Goal: Task Accomplishment & Management: Manage account settings

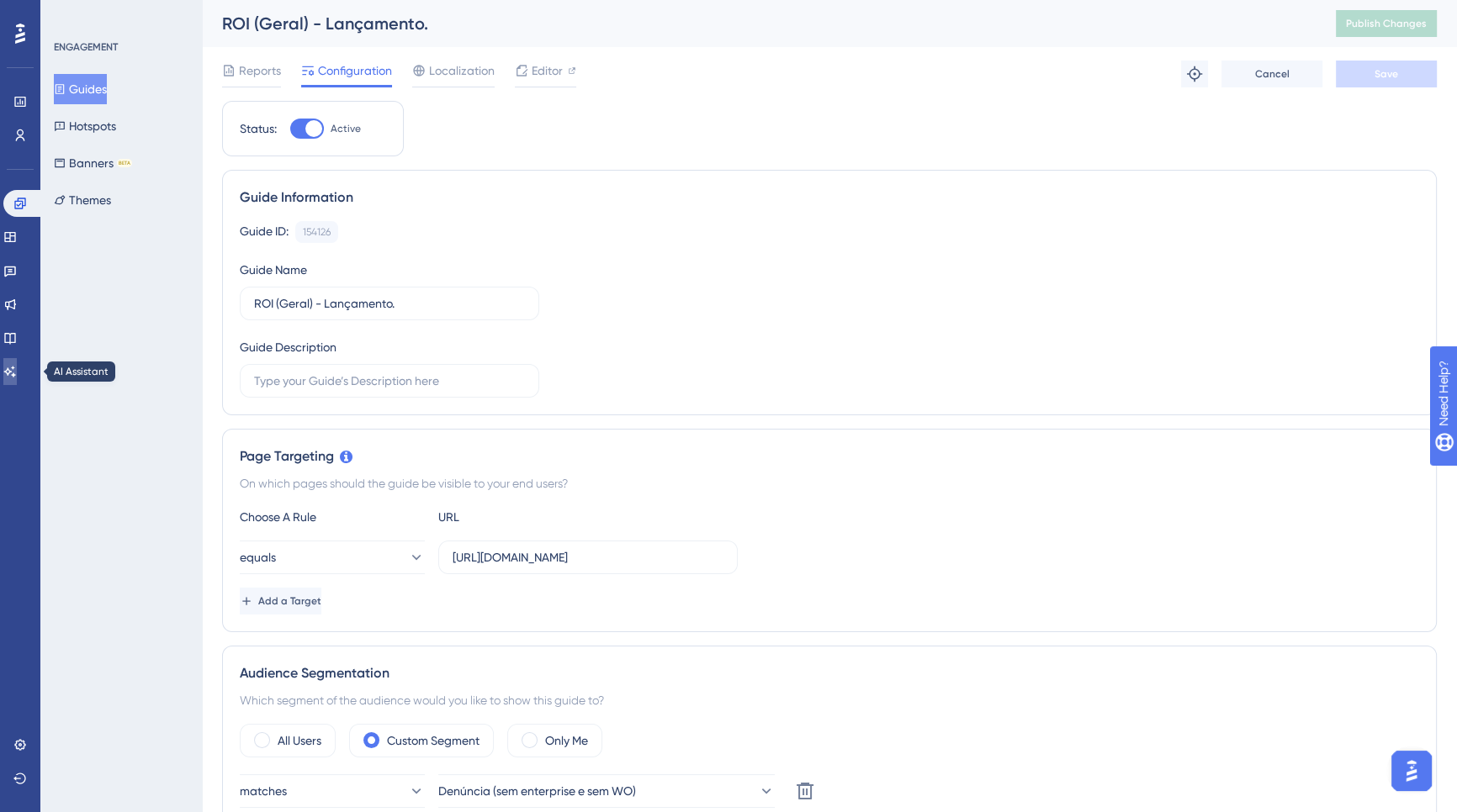
click at [16, 360] on link at bounding box center [10, 371] width 14 height 27
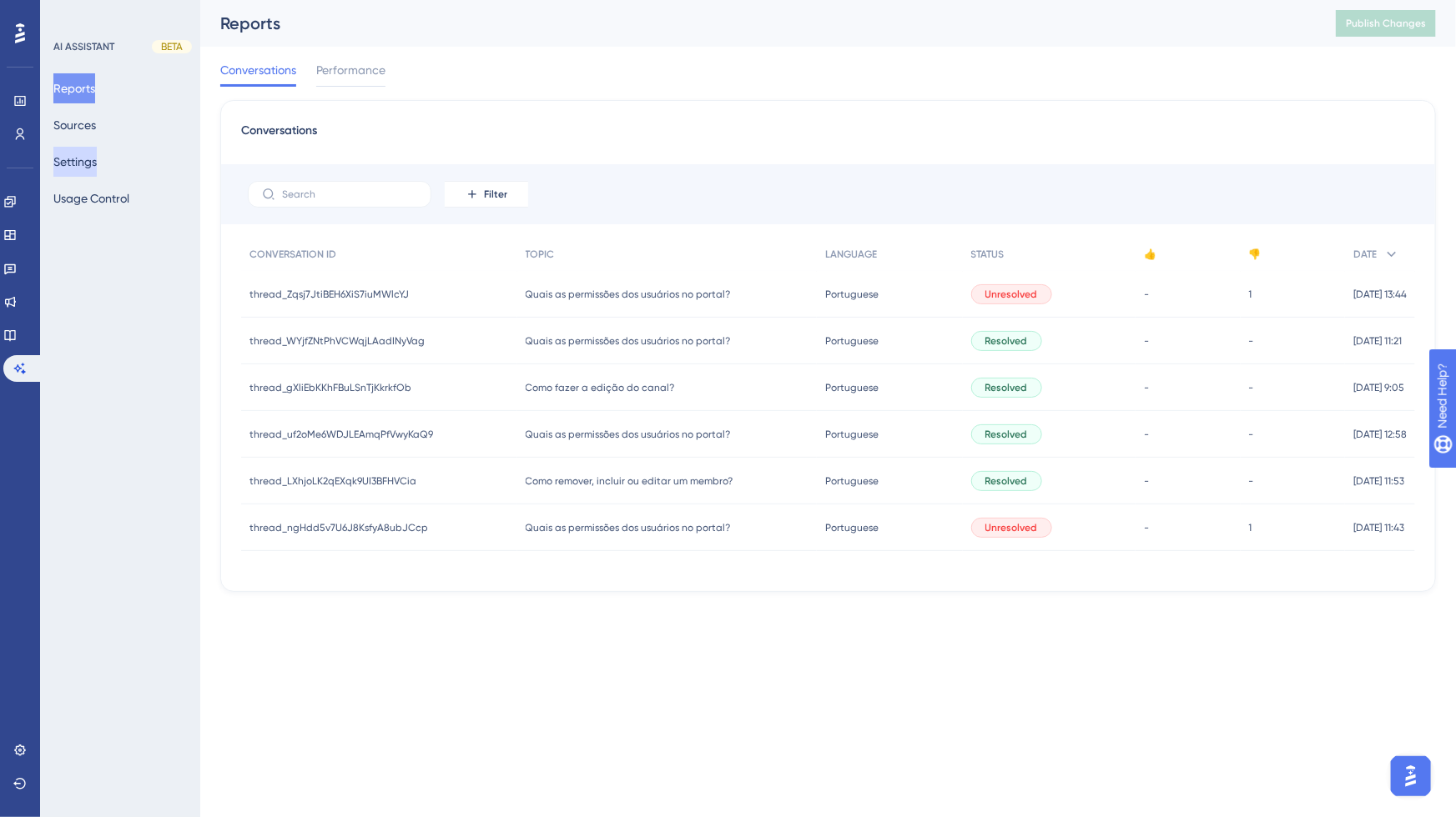
click at [81, 147] on button "Settings" at bounding box center [75, 162] width 43 height 30
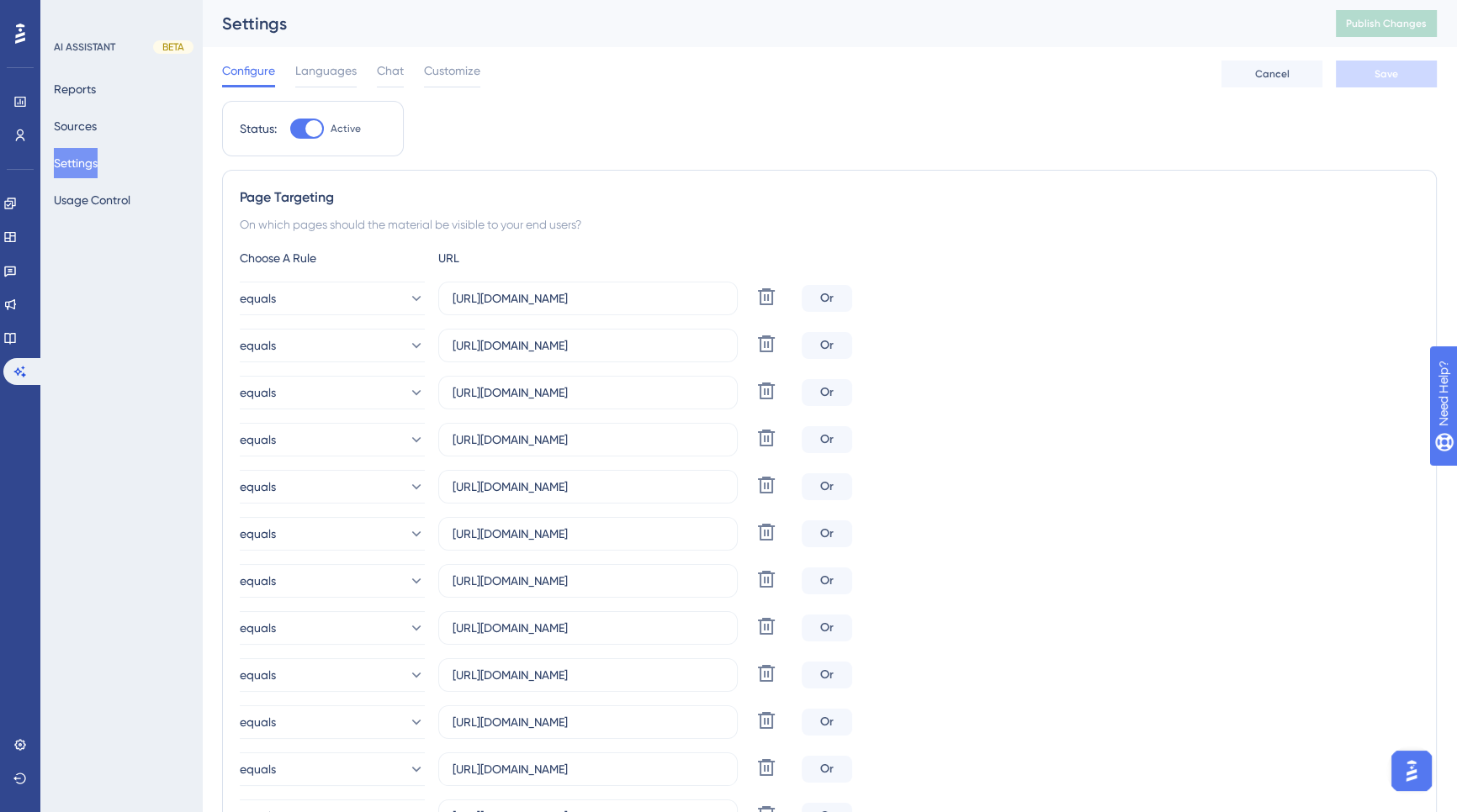
click at [312, 132] on div at bounding box center [313, 128] width 16 height 16
click at [290, 129] on input "Active" at bounding box center [290, 128] width 1 height 1
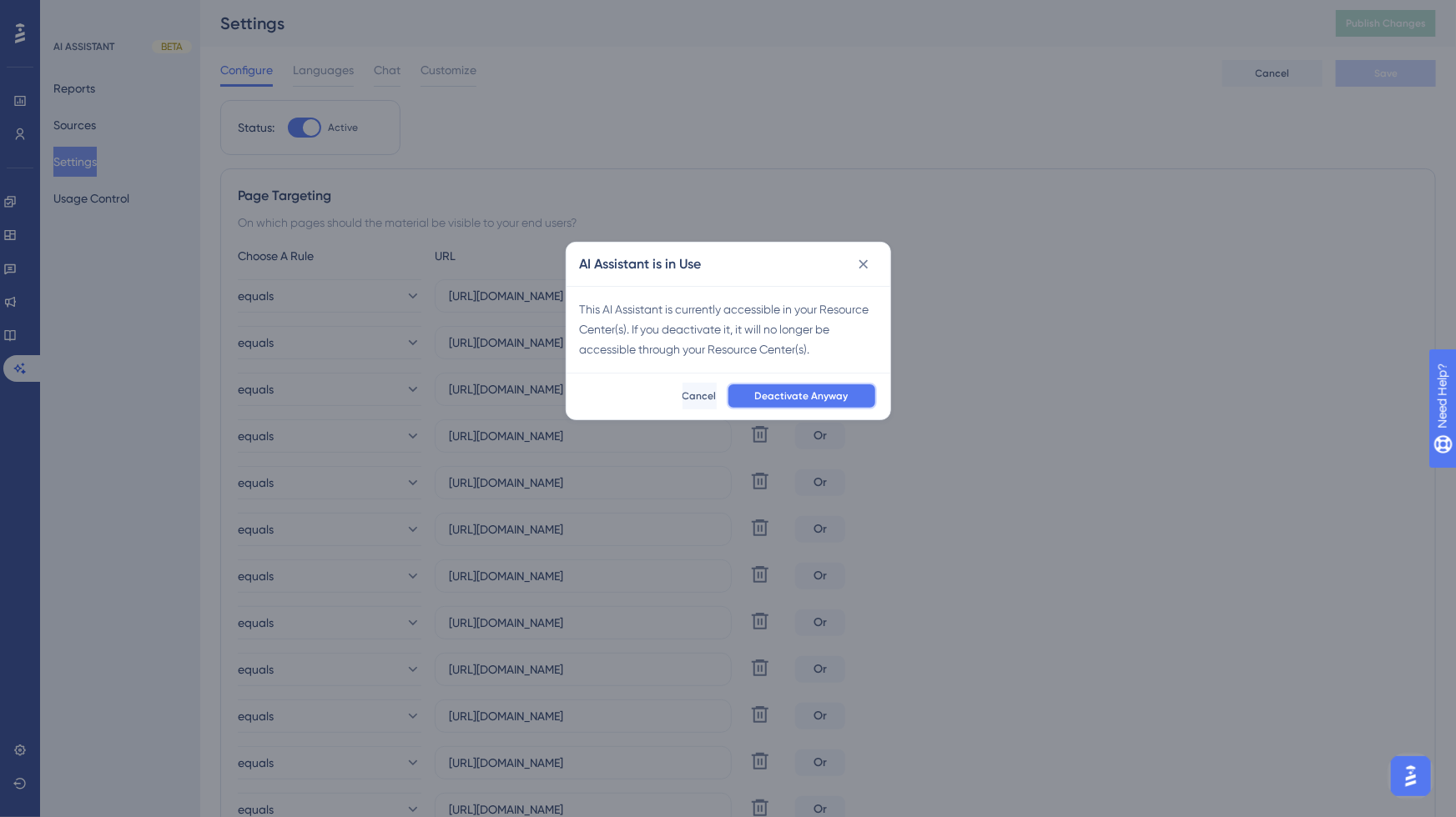
click at [800, 385] on button "Deactivate Anyway" at bounding box center [802, 396] width 150 height 27
checkbox input "false"
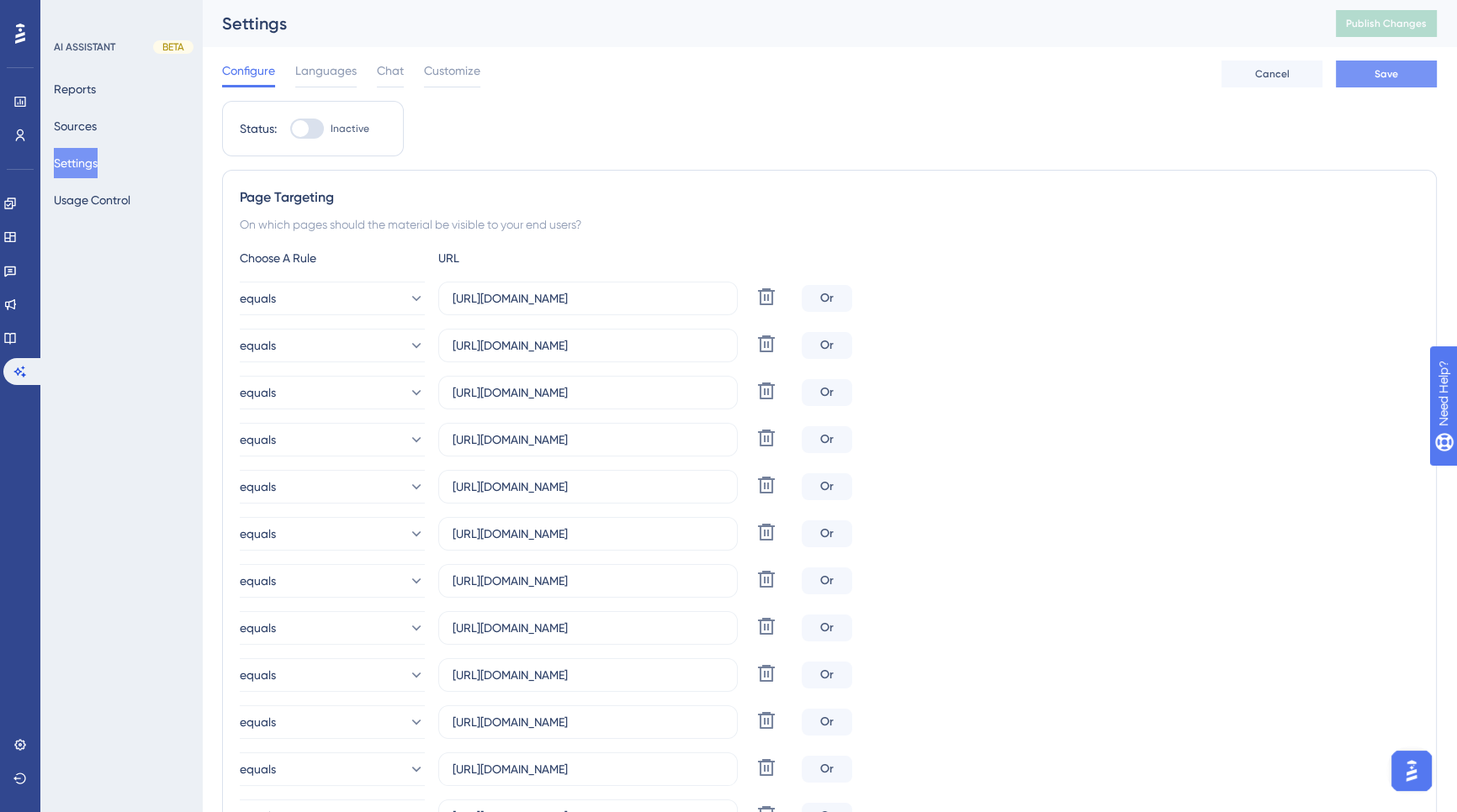
click at [1411, 80] on button "Save" at bounding box center [1386, 75] width 101 height 27
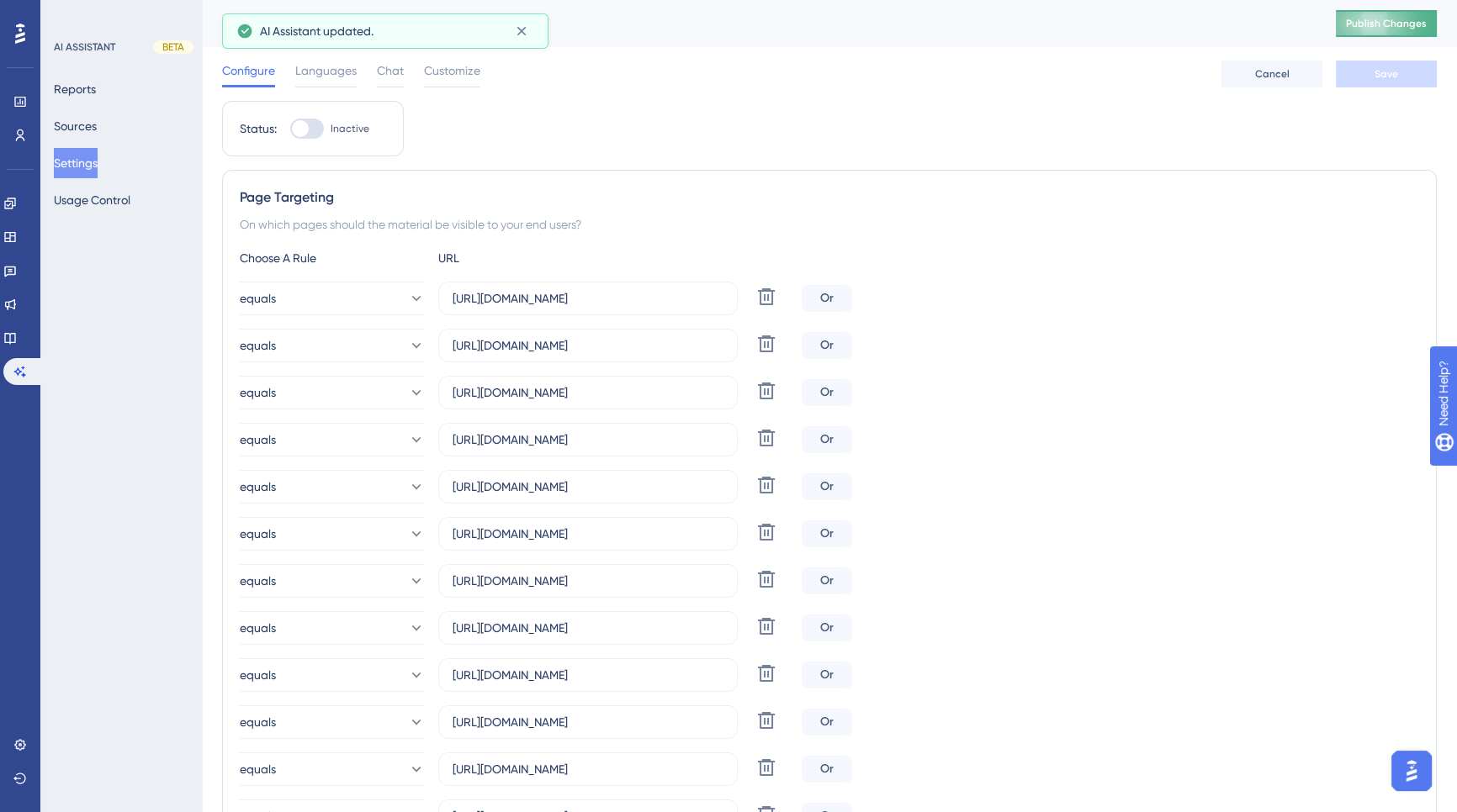
click at [1400, 25] on span "Publish Changes" at bounding box center [1386, 23] width 81 height 14
